Goal: Obtain resource: Obtain resource

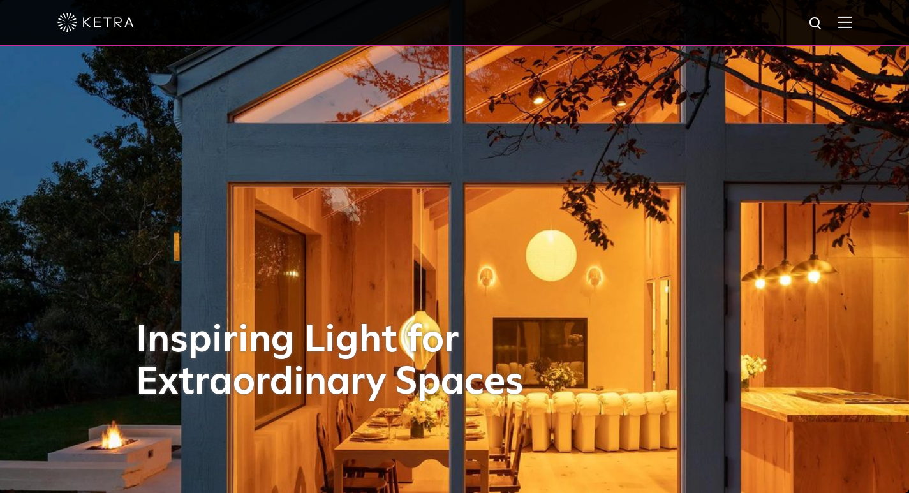
click at [849, 28] on img at bounding box center [845, 22] width 14 height 12
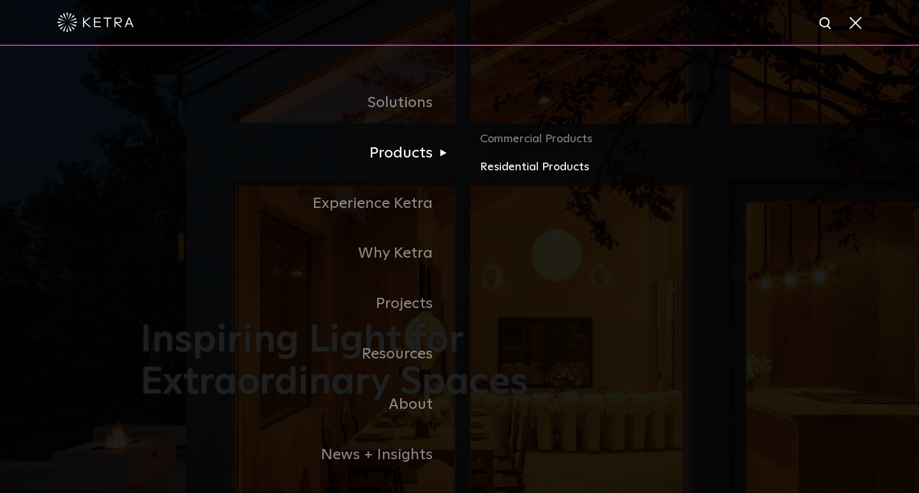
click at [517, 176] on link "Residential Products" at bounding box center [629, 167] width 299 height 19
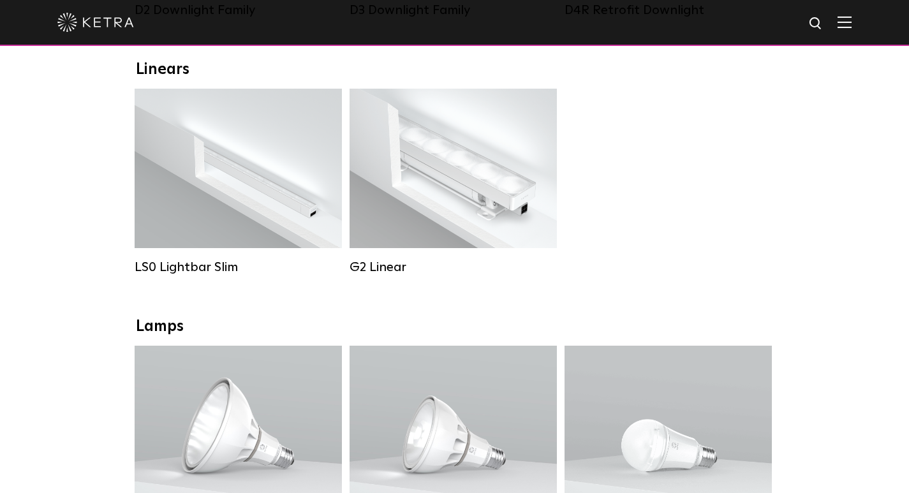
scroll to position [638, 0]
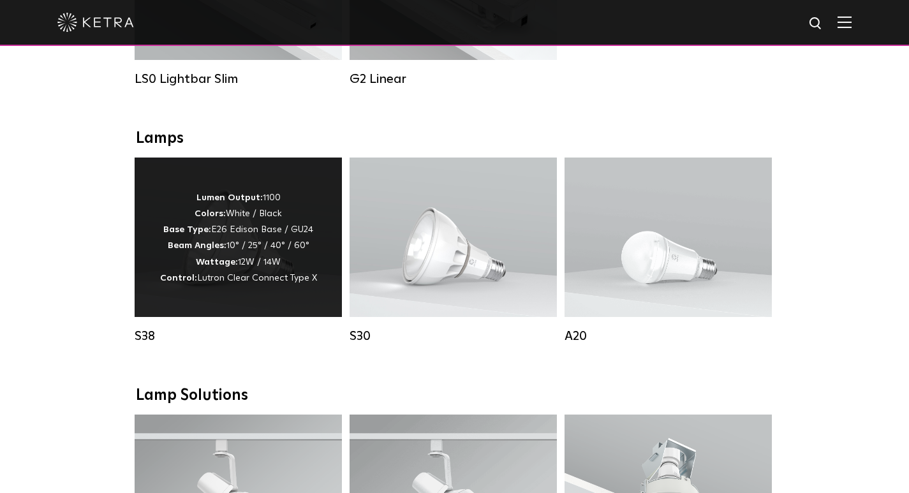
click at [268, 299] on div "Lumen Output: 1100 Colors: White / Black Base Type: E26 Edison Base / GU24 Beam…" at bounding box center [238, 238] width 207 height 160
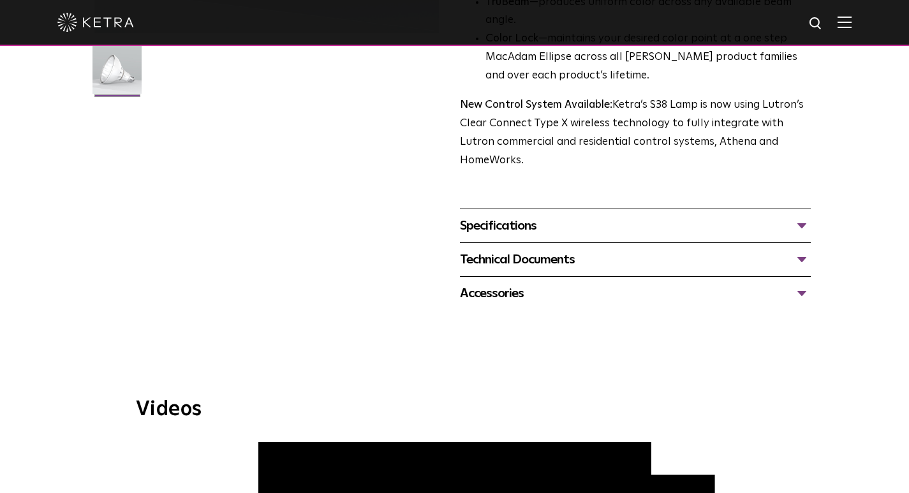
scroll to position [383, 0]
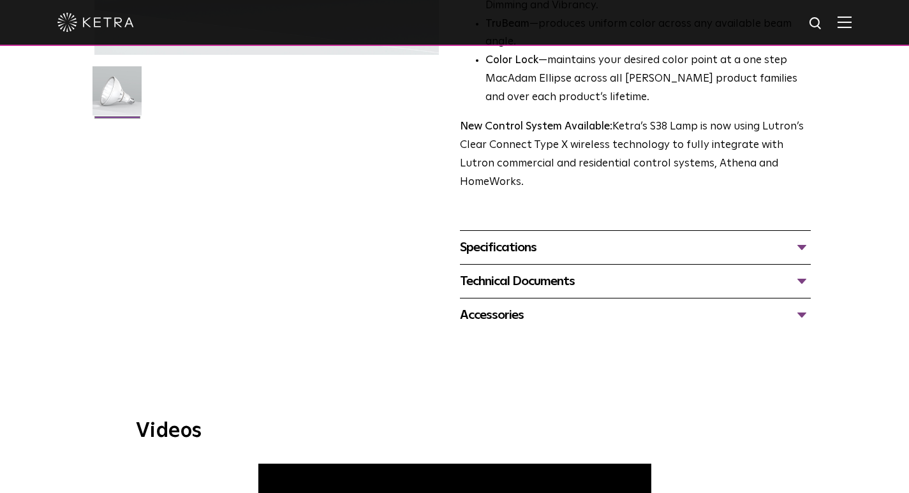
click at [502, 258] on div "Specifications" at bounding box center [636, 247] width 352 height 20
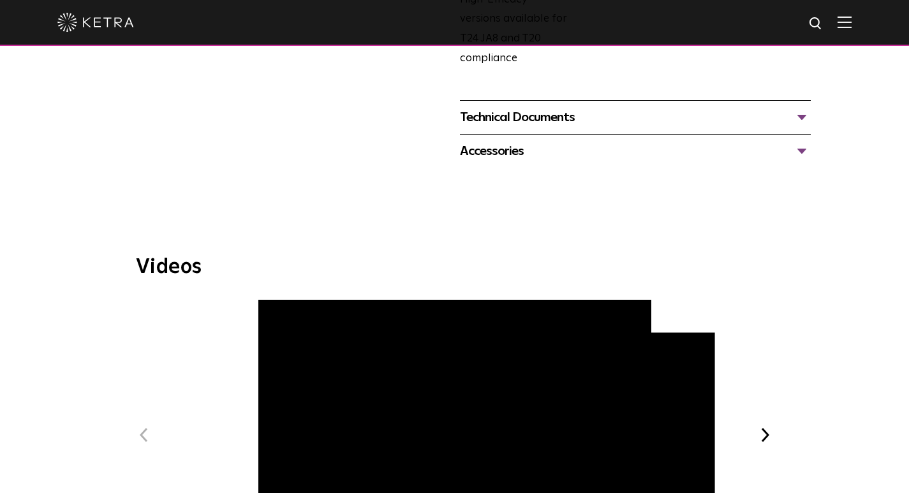
scroll to position [766, 0]
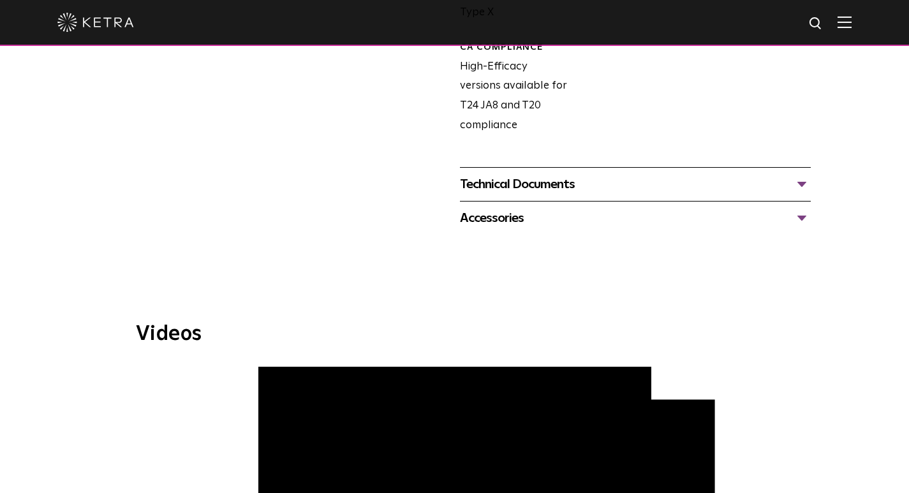
click at [513, 195] on div "Technical Documents" at bounding box center [636, 184] width 352 height 20
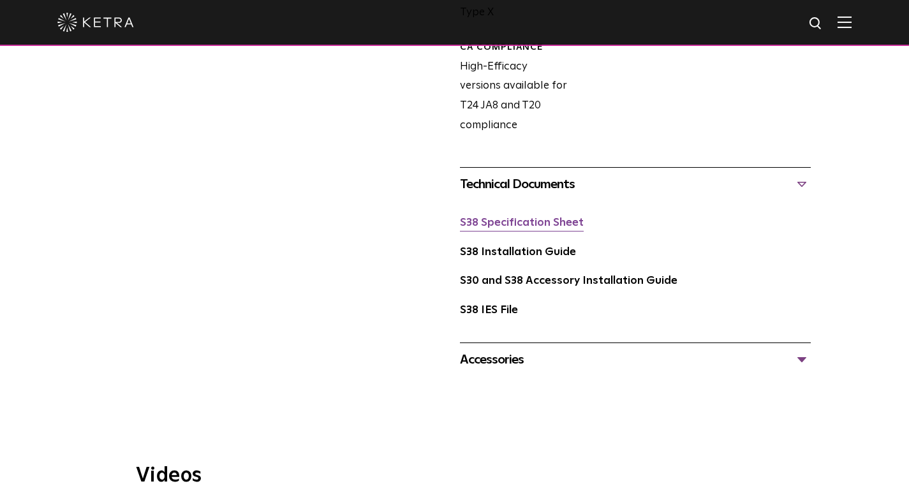
click at [497, 228] on link "S38 Specification Sheet" at bounding box center [522, 223] width 124 height 11
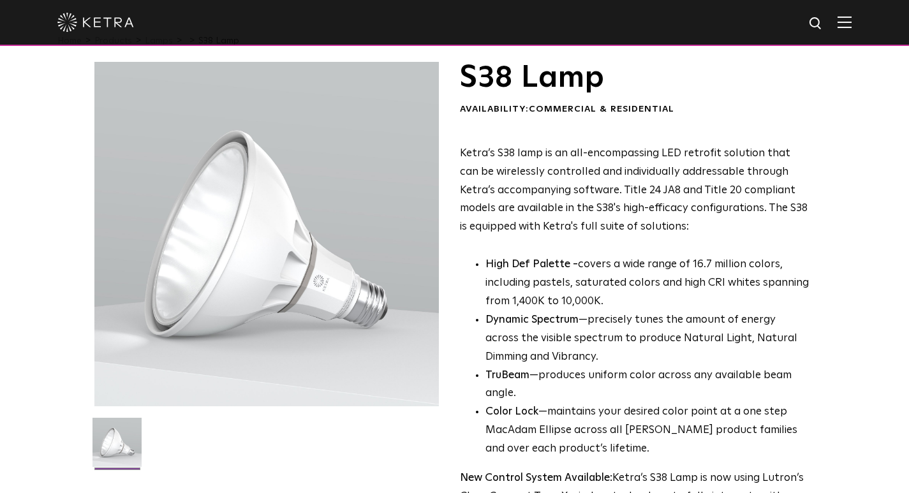
scroll to position [0, 0]
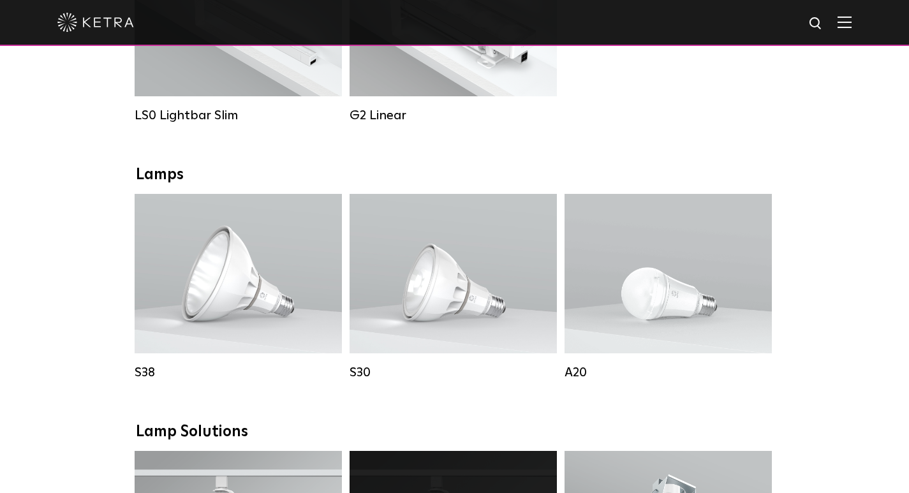
scroll to position [574, 0]
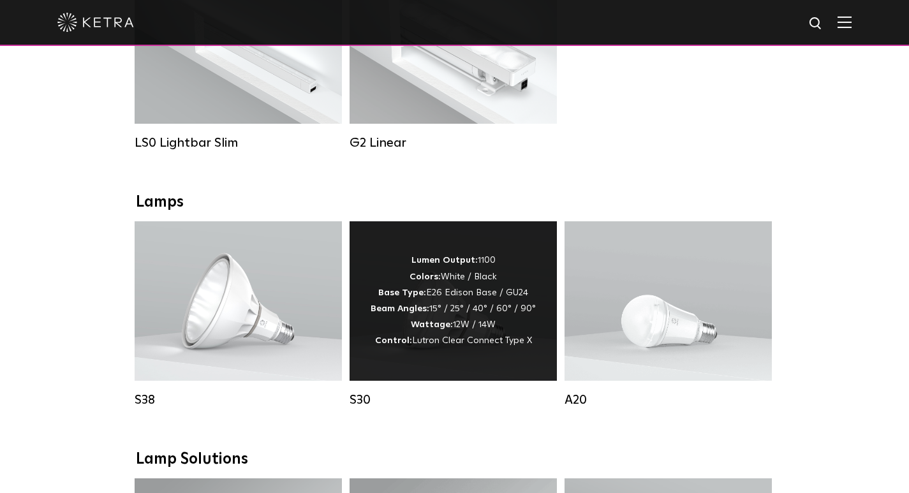
click at [488, 277] on div "Lumen Output: 1100 Colors: White / Black Base Type: E26 Edison Base / GU24 Beam…" at bounding box center [453, 301] width 165 height 96
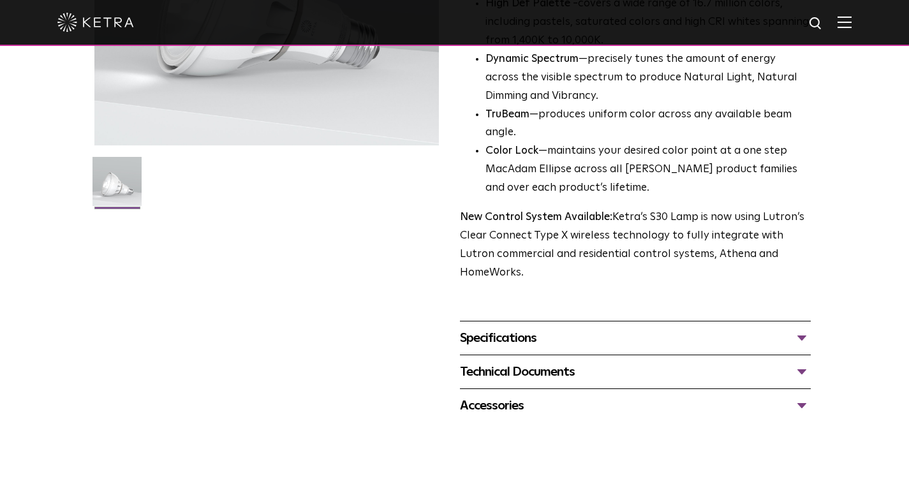
scroll to position [319, 0]
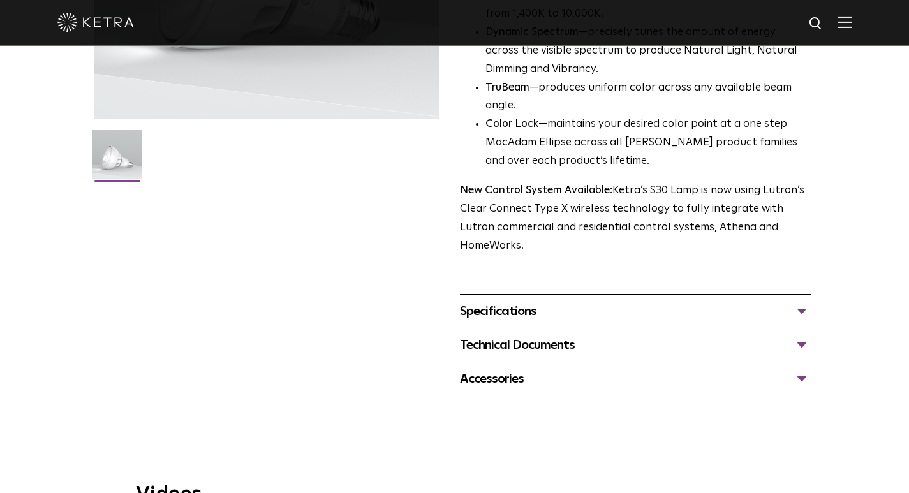
click at [749, 355] on div "Technical Documents" at bounding box center [636, 345] width 352 height 20
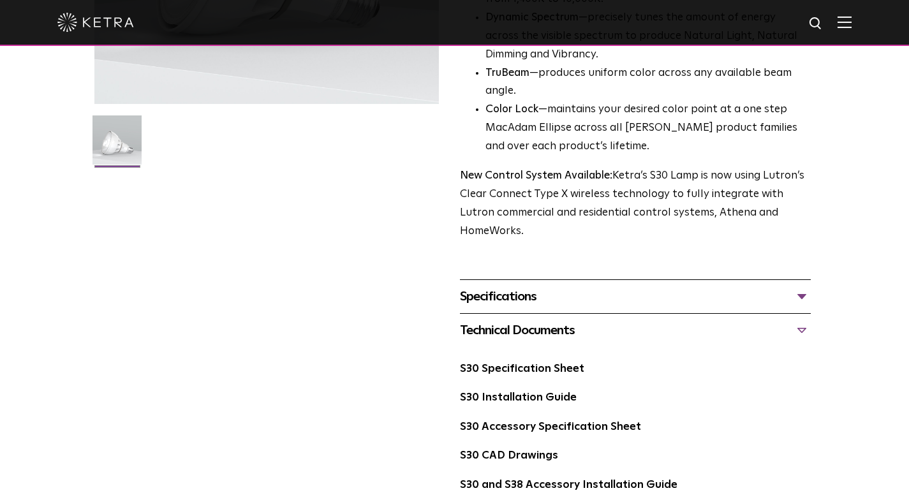
scroll to position [383, 0]
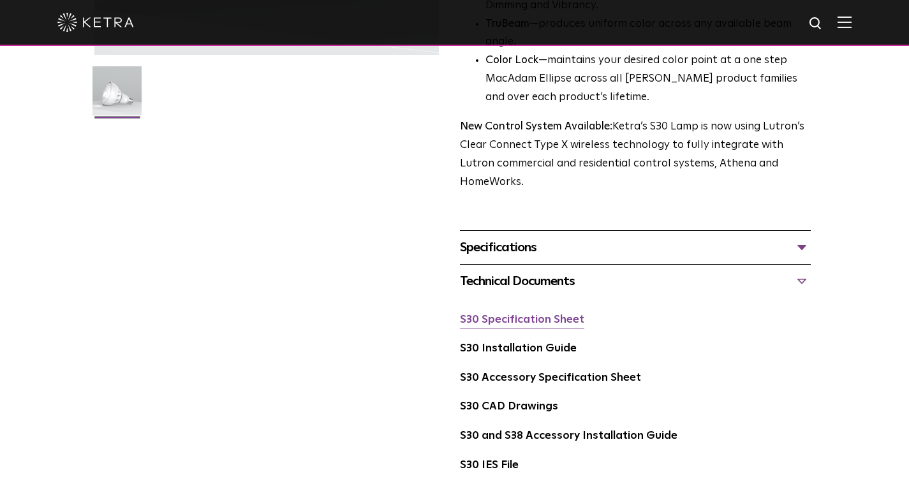
click at [569, 325] on link "S30 Specification Sheet" at bounding box center [522, 320] width 124 height 11
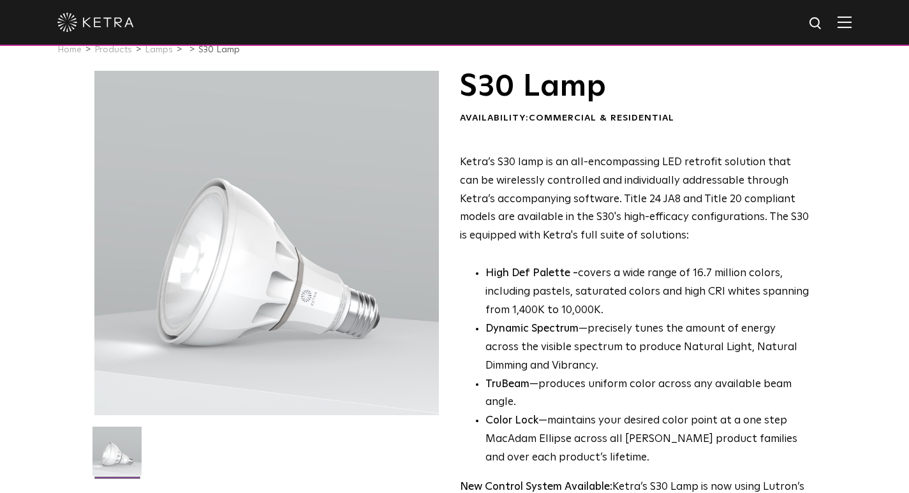
scroll to position [0, 0]
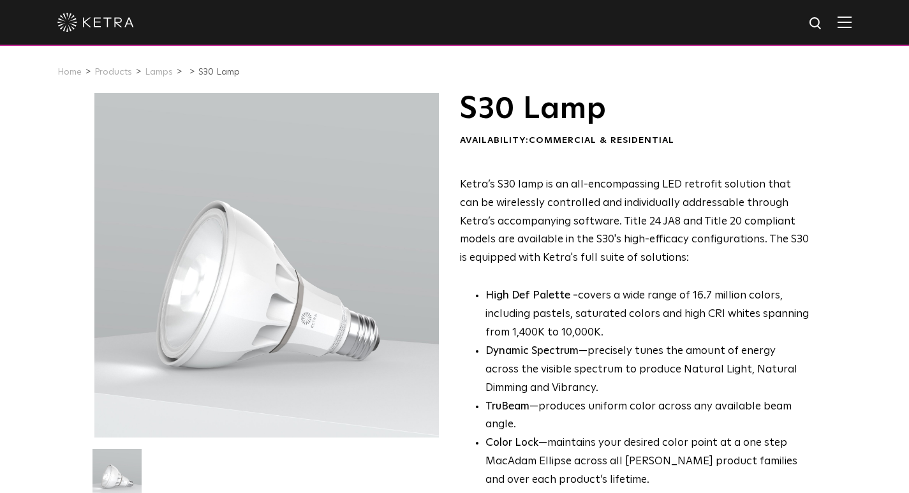
click at [468, 110] on h1 "S30 Lamp" at bounding box center [636, 109] width 352 height 32
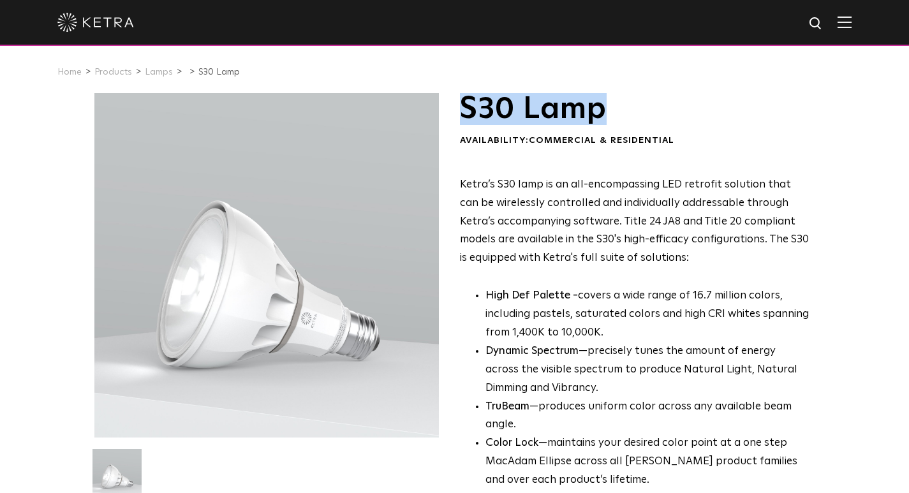
drag, startPoint x: 466, startPoint y: 110, endPoint x: 599, endPoint y: 110, distance: 132.7
click at [599, 110] on h1 "S30 Lamp" at bounding box center [636, 109] width 352 height 32
copy h1 "S30 Lamp"
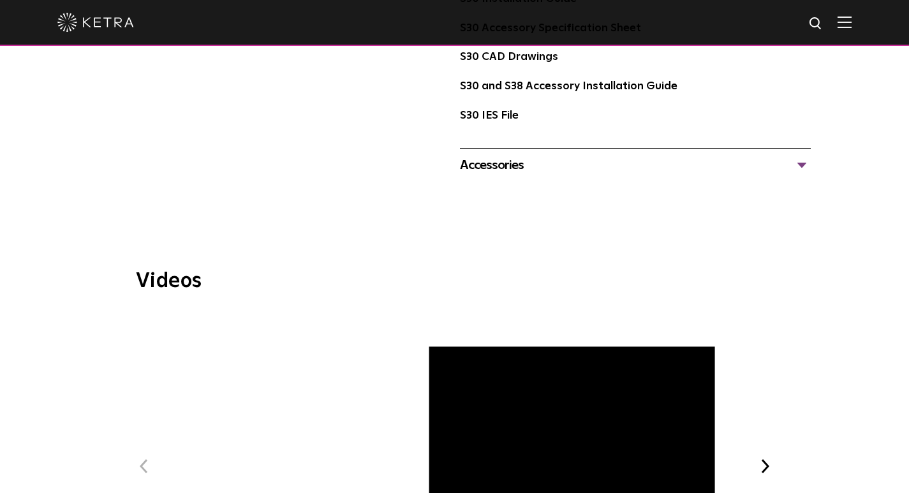
scroll to position [957, 0]
